Goal: Task Accomplishment & Management: Manage account settings

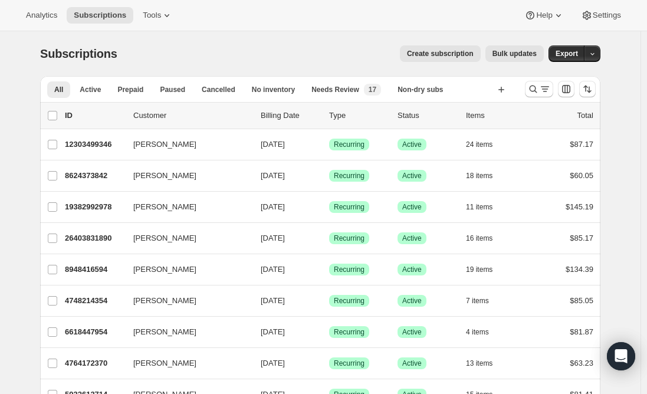
click at [439, 53] on span "Create subscription" at bounding box center [440, 53] width 67 height 9
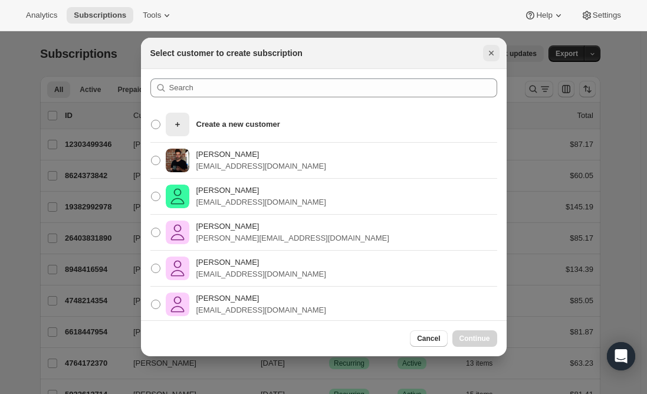
click at [493, 51] on icon "Close" at bounding box center [492, 53] width 12 height 12
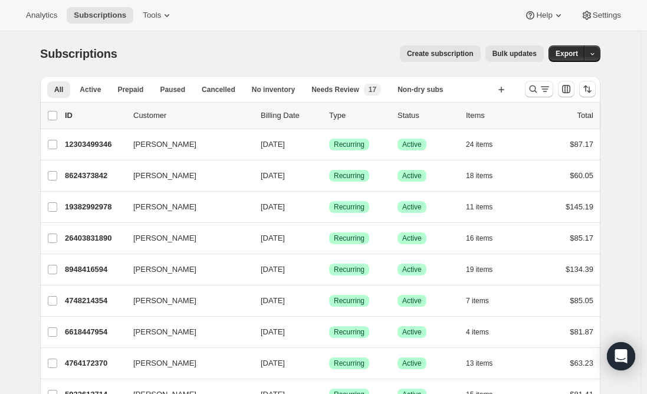
click at [277, 47] on div "Create subscription Bulk updates" at bounding box center [338, 53] width 413 height 17
click at [539, 90] on icon "Search and filter results" at bounding box center [534, 89] width 12 height 12
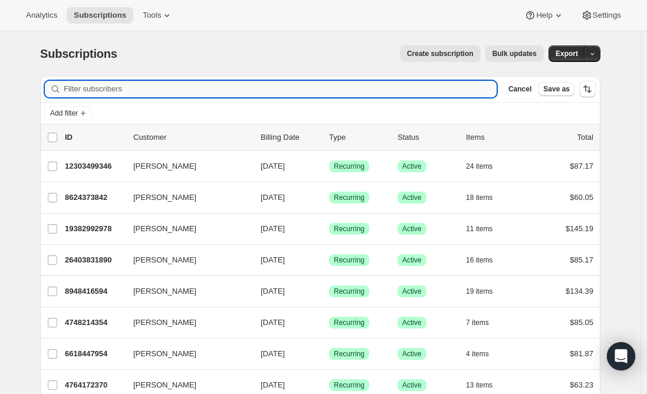
click at [186, 87] on input "Filter subscribers" at bounding box center [280, 89] width 433 height 17
paste input "[EMAIL_ADDRESS][DOMAIN_NAME]"
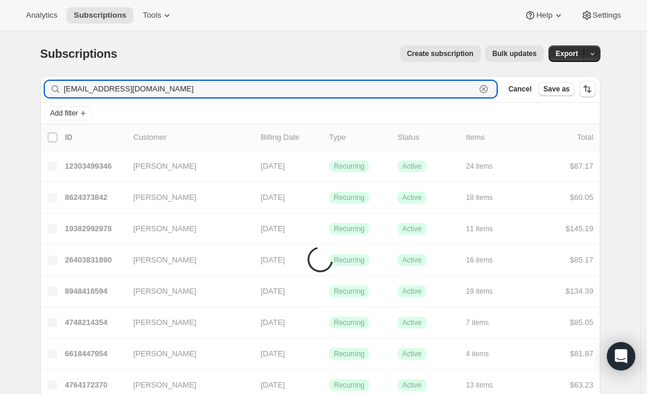
type input "[EMAIL_ADDRESS][DOMAIN_NAME]"
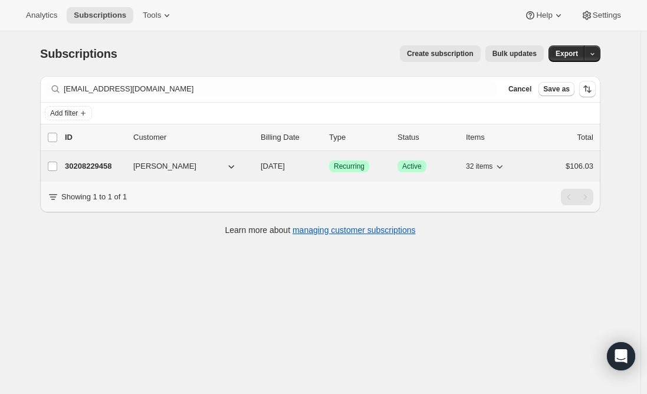
click at [103, 164] on p "30208229458" at bounding box center [94, 167] width 59 height 12
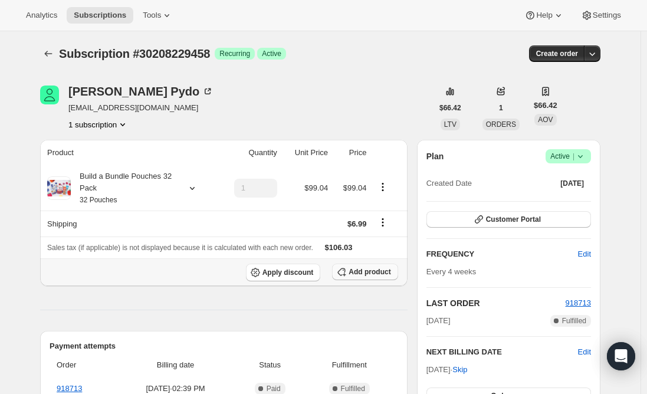
click at [369, 273] on span "Add product" at bounding box center [370, 271] width 42 height 9
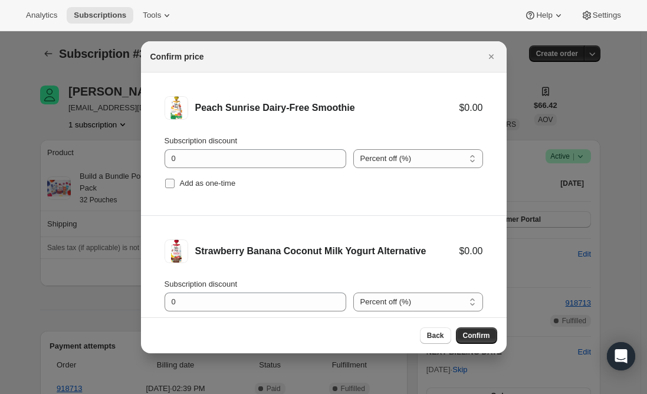
click at [174, 184] on input "Add as one-time" at bounding box center [169, 183] width 9 height 9
checkbox input "true"
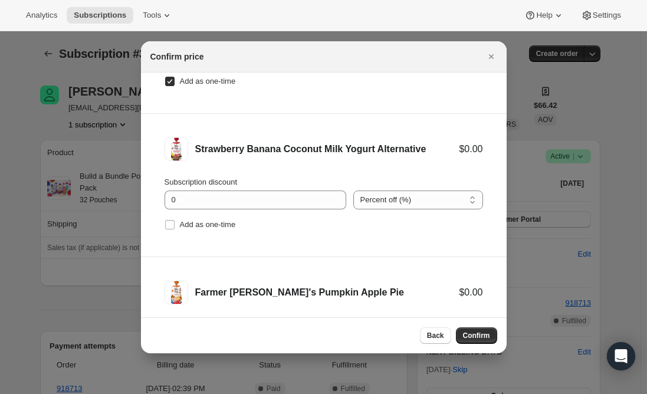
scroll to position [118, 0]
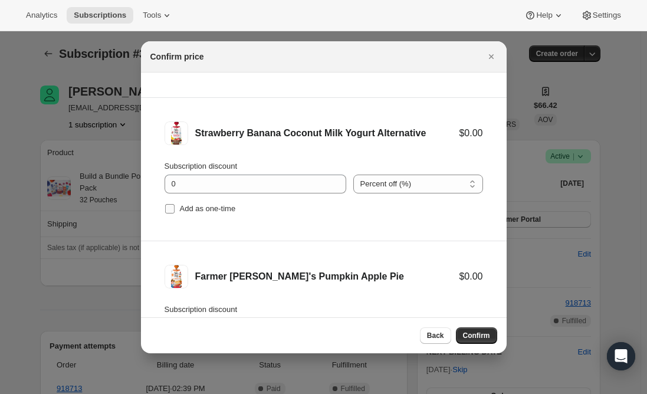
click at [176, 208] on label "Add as one-time" at bounding box center [200, 209] width 71 height 17
click at [175, 208] on input "Add as one-time" at bounding box center [169, 208] width 9 height 9
checkbox input "true"
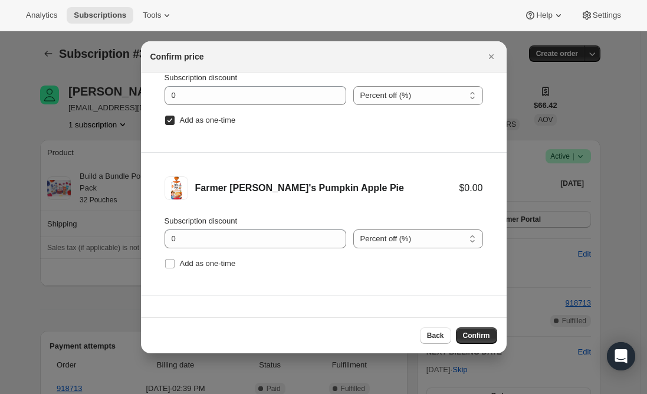
scroll to position [236, 0]
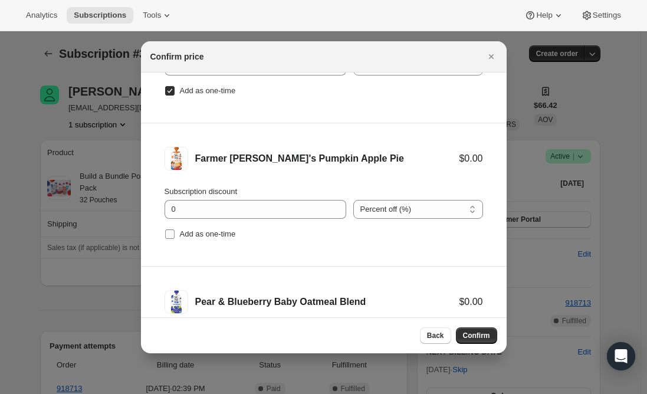
click at [173, 230] on input "Add as one-time" at bounding box center [169, 234] width 9 height 9
checkbox input "true"
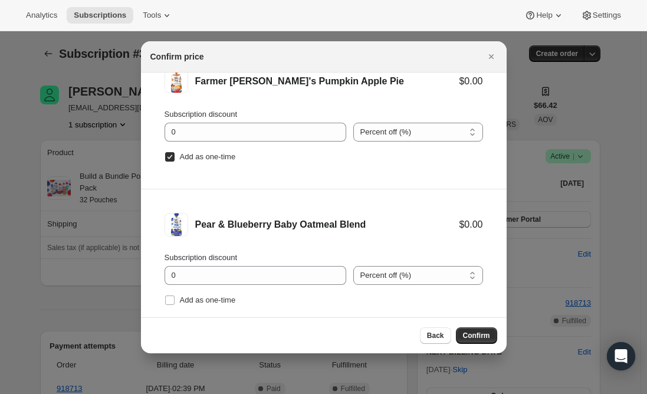
scroll to position [336, 0]
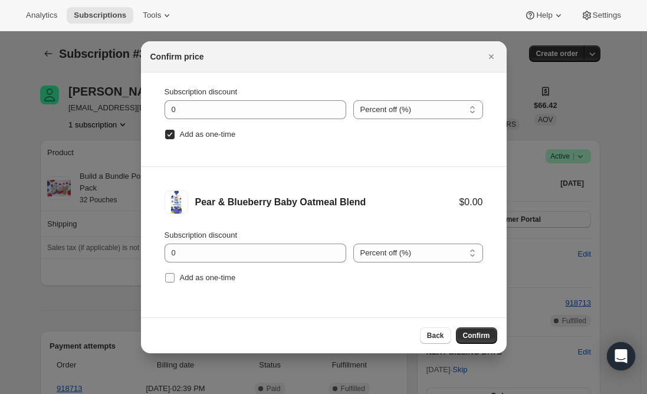
drag, startPoint x: 169, startPoint y: 280, endPoint x: 178, endPoint y: 283, distance: 9.5
click at [168, 280] on input "Add as one-time" at bounding box center [169, 277] width 9 height 9
checkbox input "true"
click at [476, 337] on span "Confirm" at bounding box center [476, 335] width 27 height 9
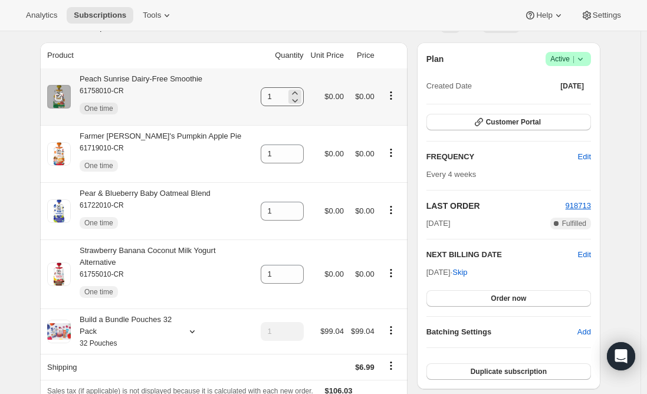
scroll to position [118, 0]
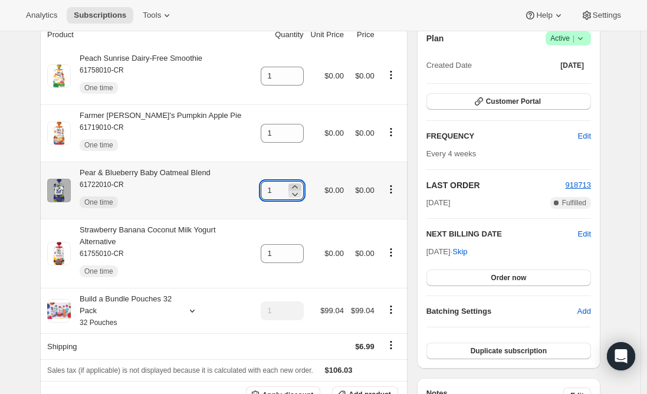
click at [301, 186] on icon at bounding box center [295, 187] width 12 height 12
type input "2"
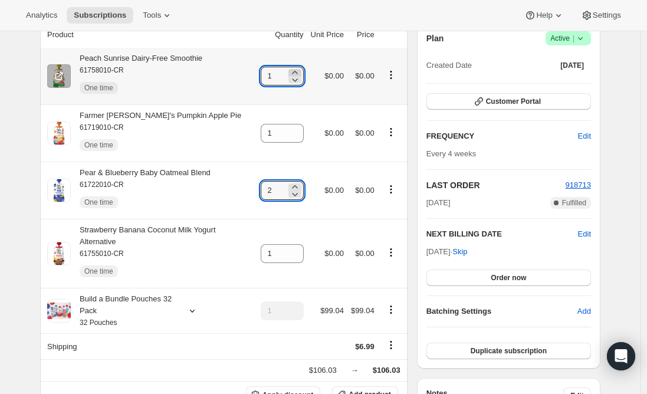
click at [300, 71] on icon at bounding box center [295, 73] width 12 height 12
type input "2"
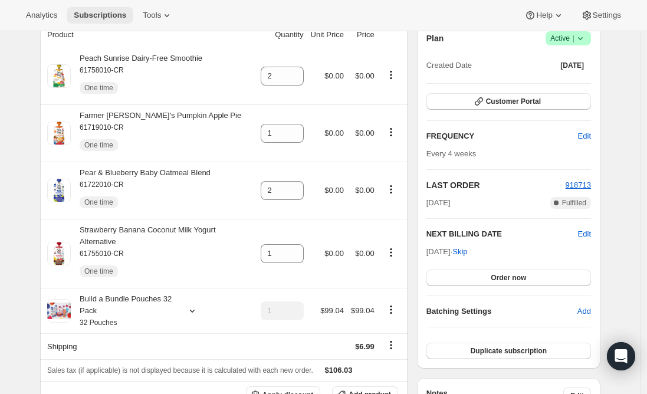
click at [90, 15] on span "Subscriptions" at bounding box center [100, 15] width 53 height 9
